Goal: Task Accomplishment & Management: Manage account settings

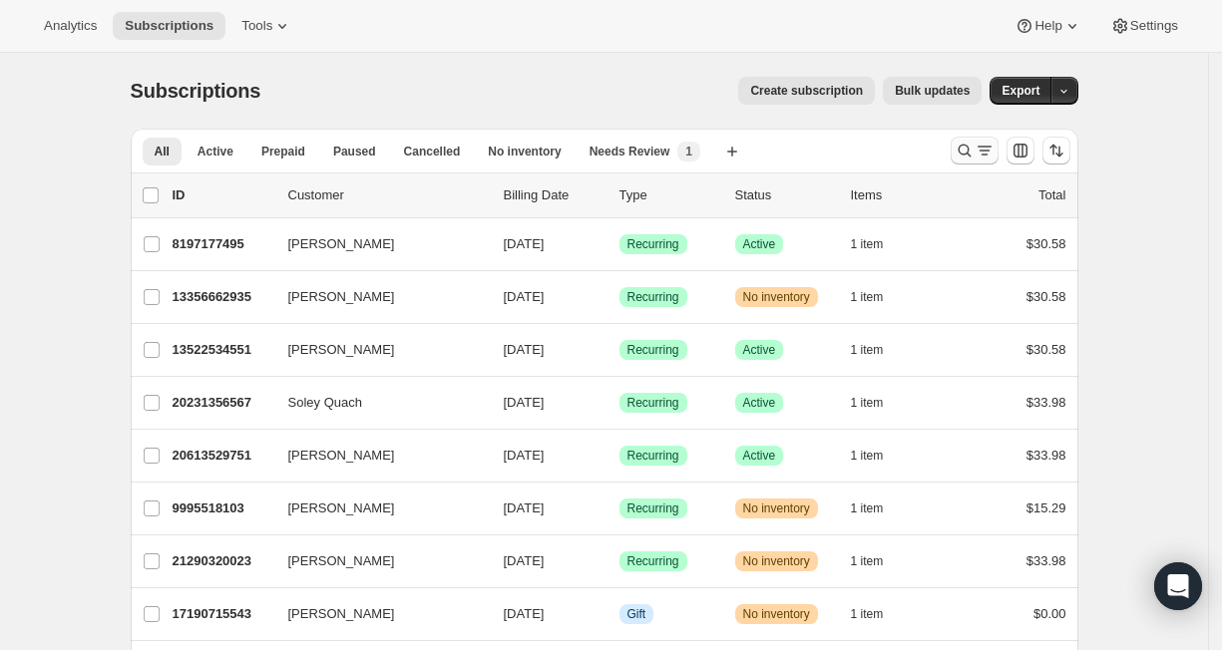
click at [975, 161] on icon "Search and filter results" at bounding box center [965, 151] width 20 height 20
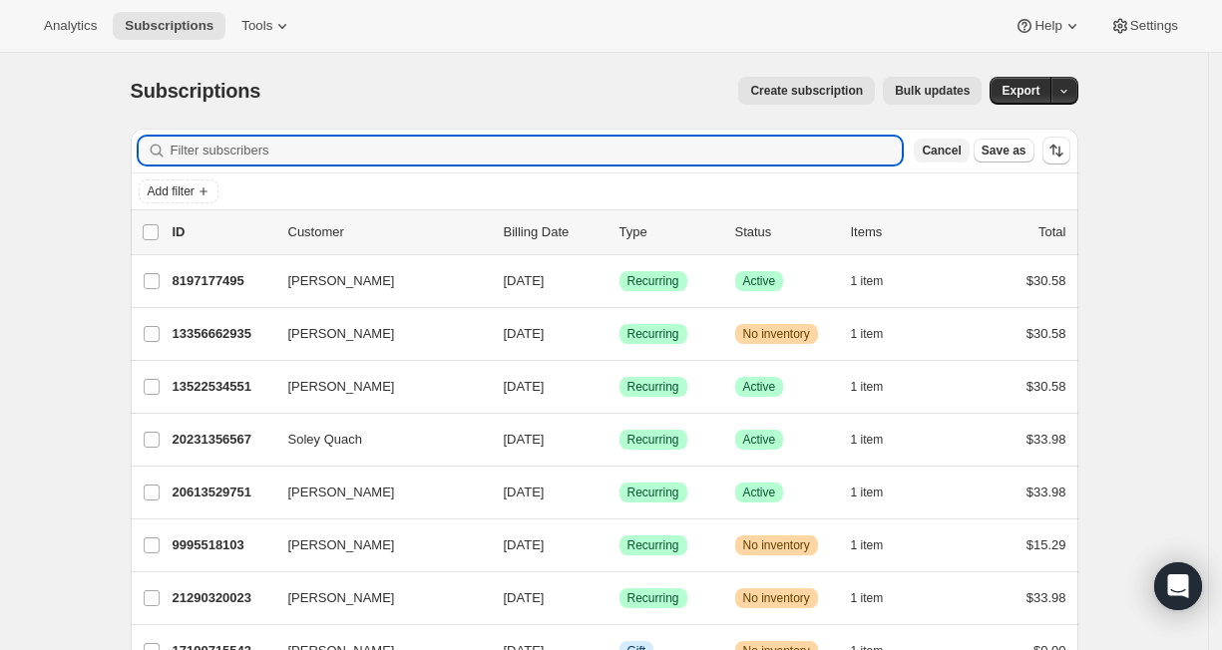
paste input "[EMAIL_ADDRESS][DOMAIN_NAME]"
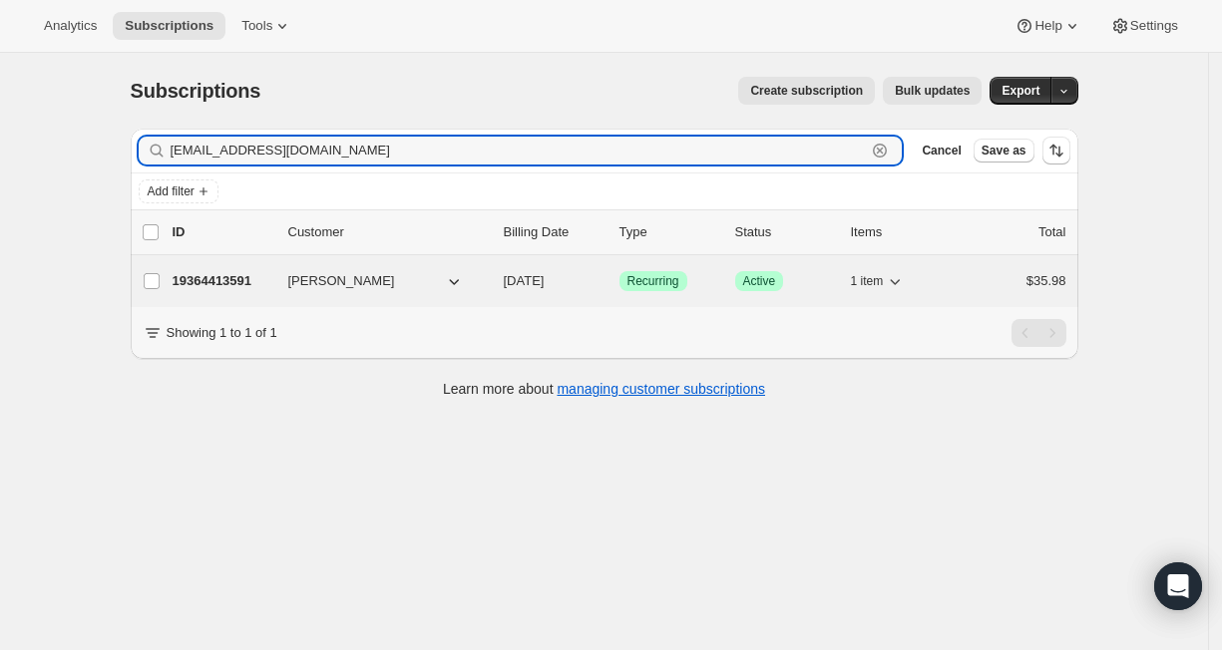
type input "[EMAIL_ADDRESS][DOMAIN_NAME]"
click at [296, 295] on div "19364413591 [PERSON_NAME] [DATE] Success Recurring Success Active 1 item $35.98" at bounding box center [620, 281] width 894 height 28
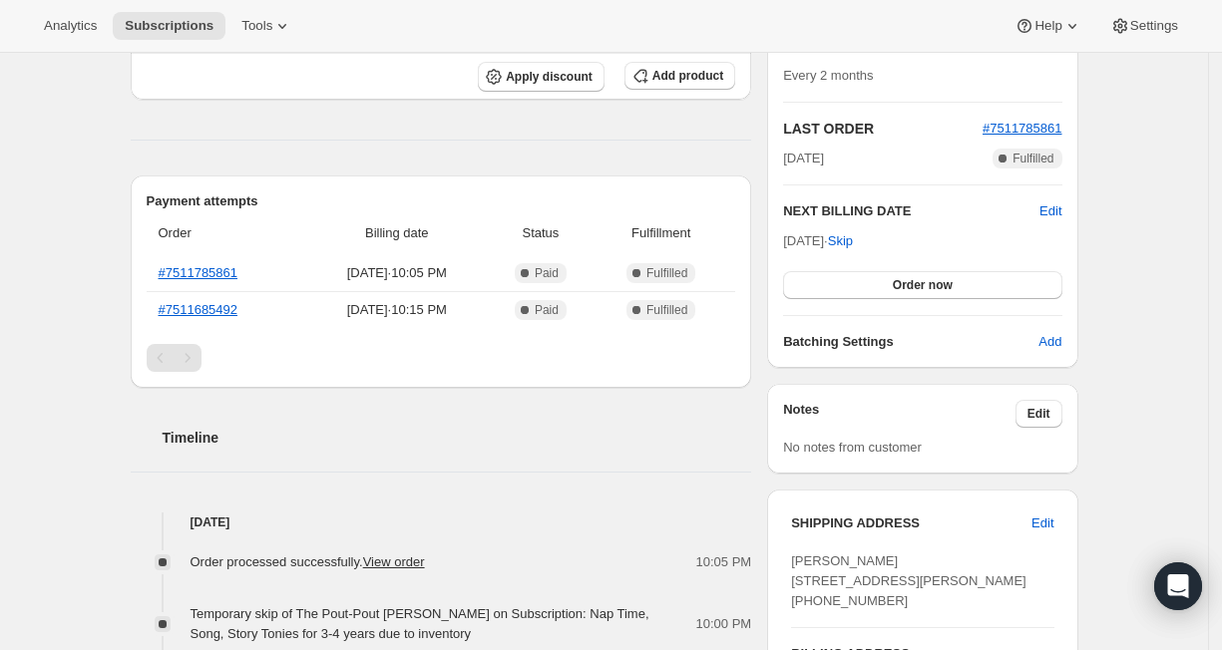
scroll to position [399, 0]
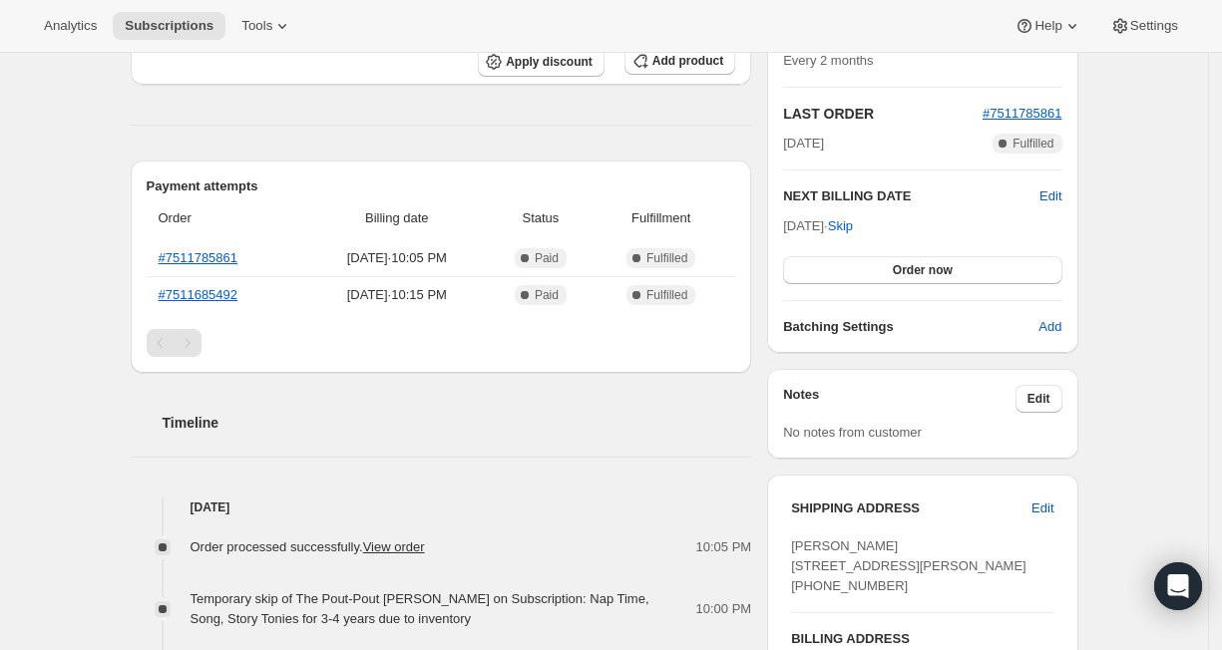
click at [398, 430] on div "Timeline" at bounding box center [441, 403] width 621 height 60
click at [190, 265] on link "#7511785861" at bounding box center [199, 257] width 80 height 15
